Goal: Find specific page/section: Find specific page/section

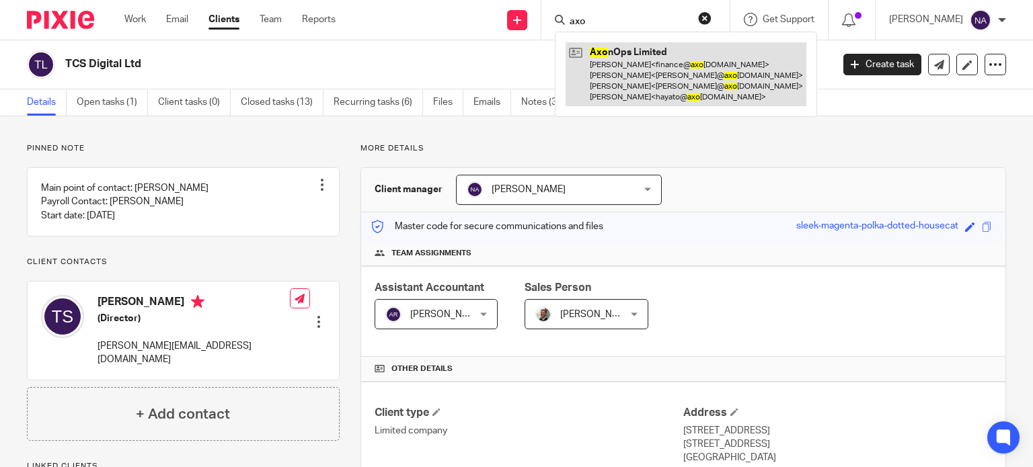
type input "axo"
click at [703, 81] on link at bounding box center [686, 74] width 241 height 64
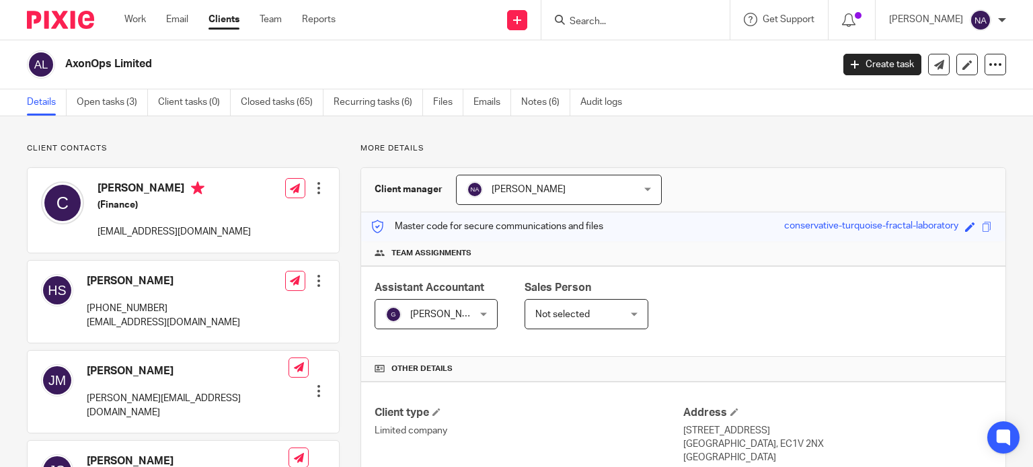
click at [637, 20] on input "Search" at bounding box center [628, 22] width 121 height 12
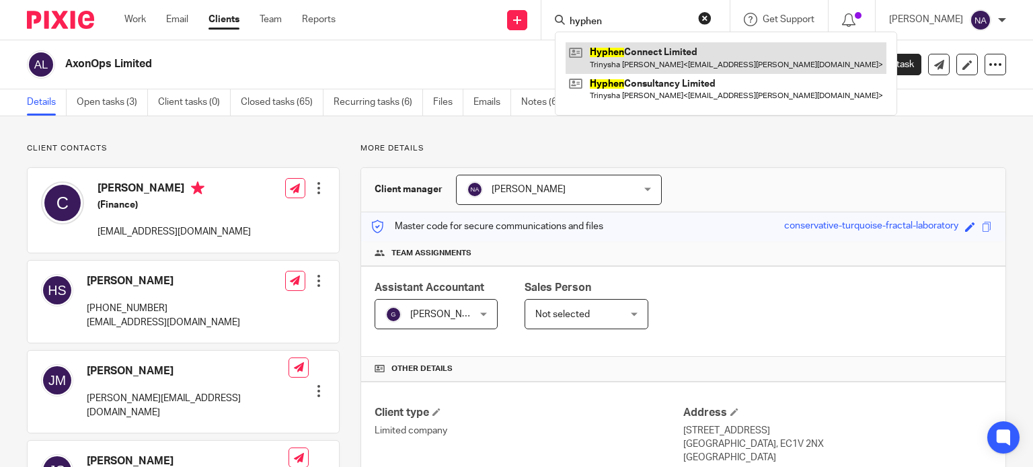
type input "hyphen"
click at [711, 57] on link at bounding box center [726, 57] width 321 height 31
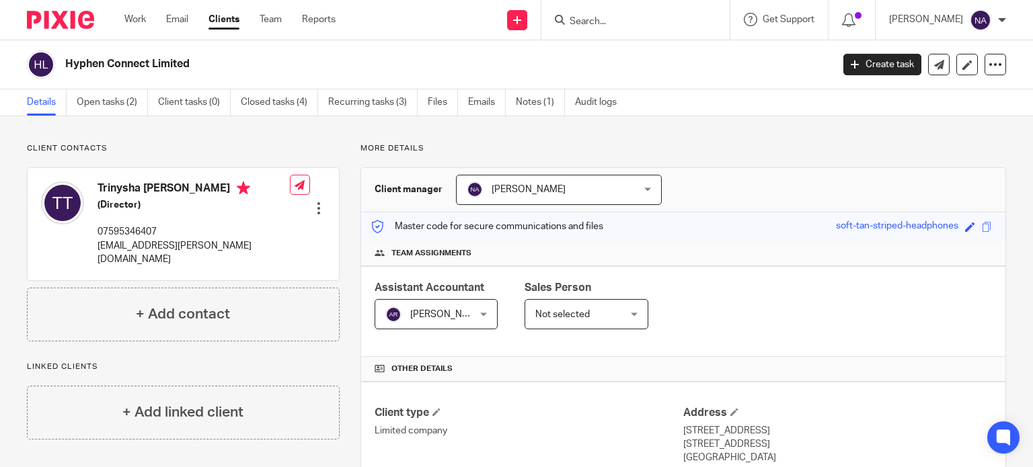
click at [635, 11] on form at bounding box center [639, 19] width 143 height 17
